Goal: Register for event/course

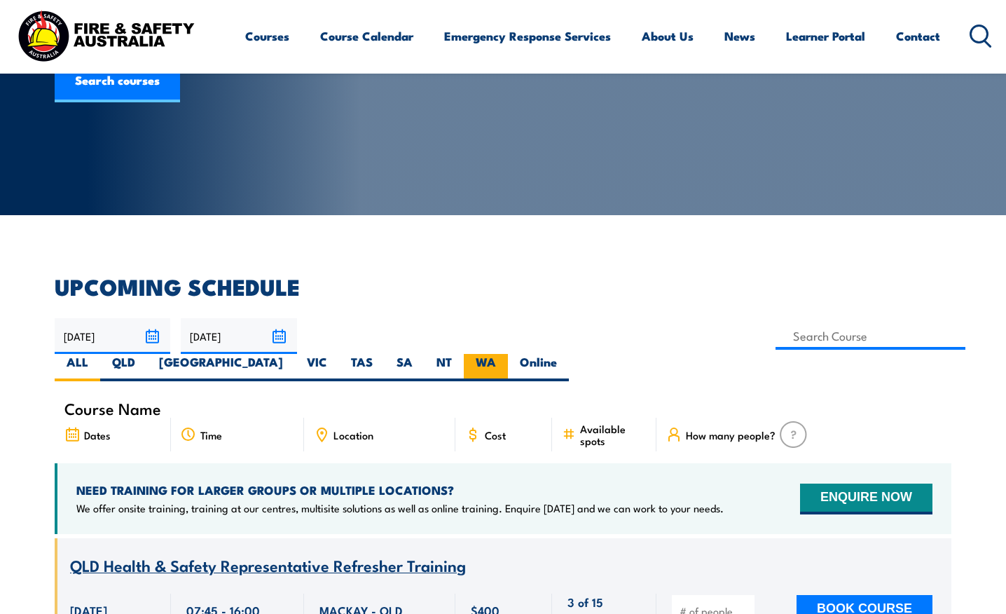
click at [508, 354] on label "WA" at bounding box center [486, 367] width 44 height 27
click at [505, 354] on input "WA" at bounding box center [500, 358] width 9 height 9
radio input "true"
click at [508, 354] on label "WA" at bounding box center [486, 367] width 44 height 27
click at [505, 354] on input "WA" at bounding box center [500, 358] width 9 height 9
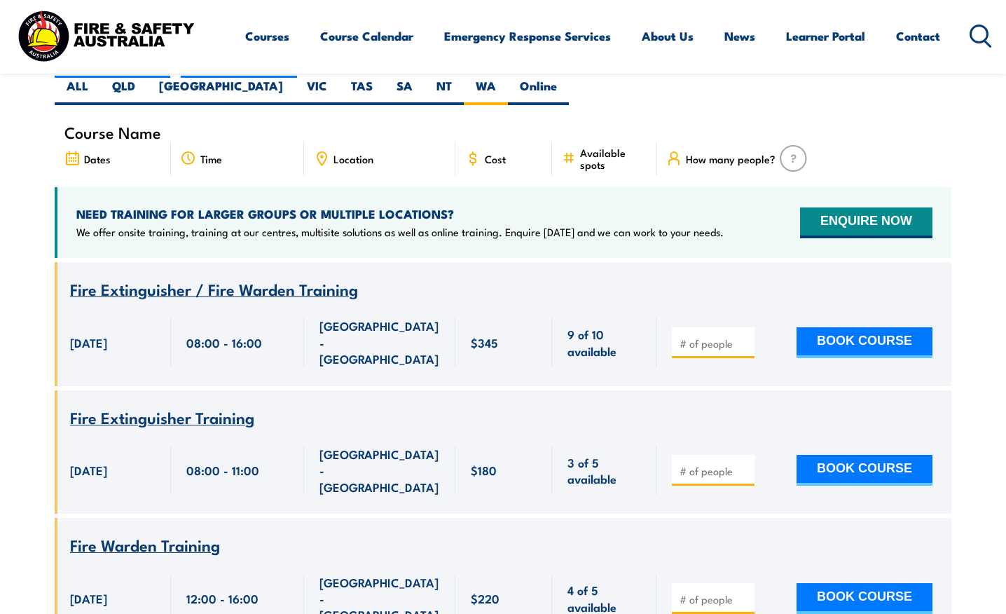
click at [215, 277] on span "Fire Extinguisher / Fire Warden Training" at bounding box center [214, 289] width 288 height 24
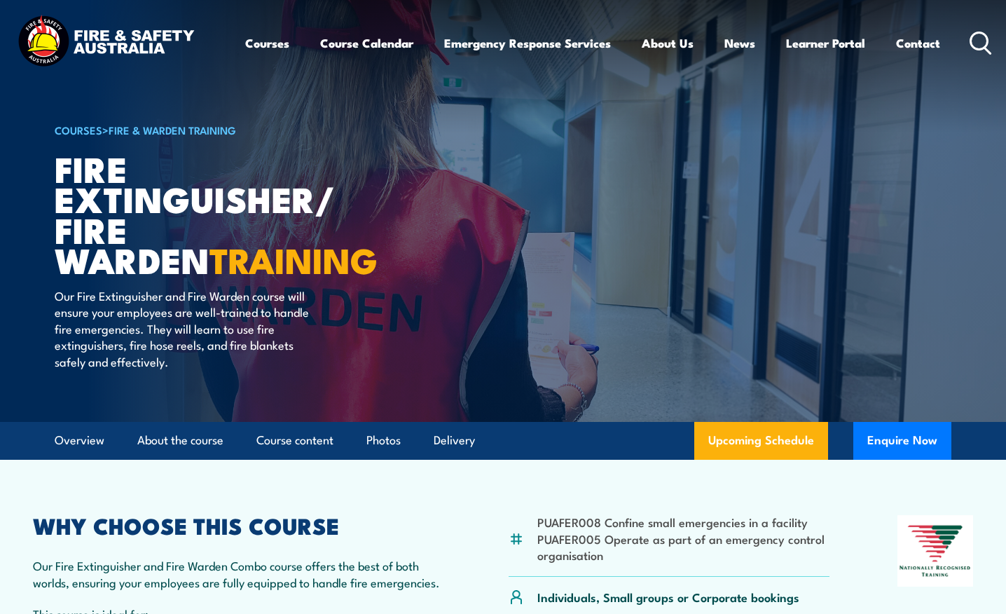
click at [485, 525] on div "PUAFER008 Confine small emergencies in a facility PUAFER005 Operate as part of …" at bounding box center [503, 616] width 940 height 202
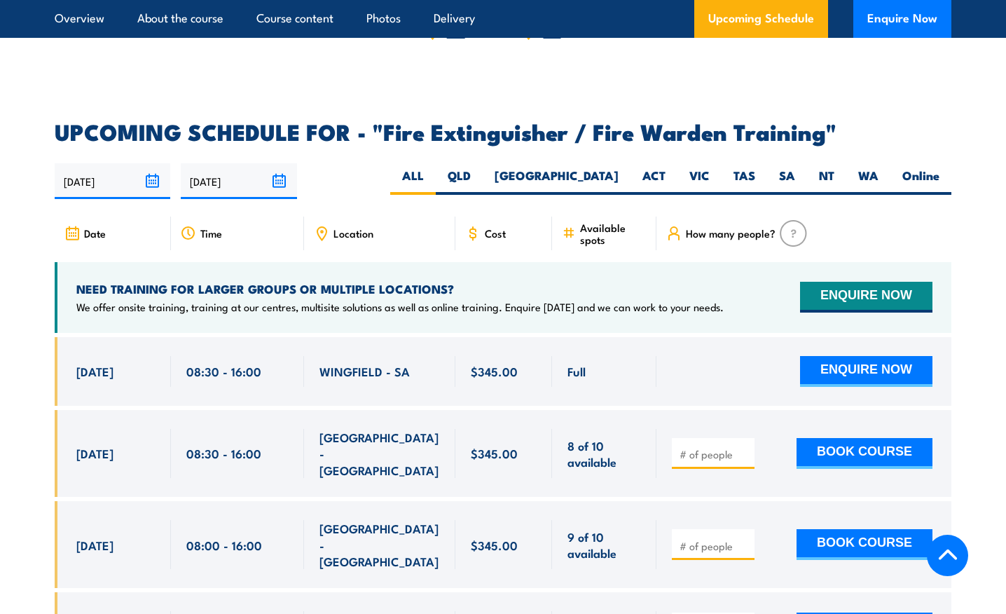
scroll to position [2242, 0]
